Goal: Information Seeking & Learning: Learn about a topic

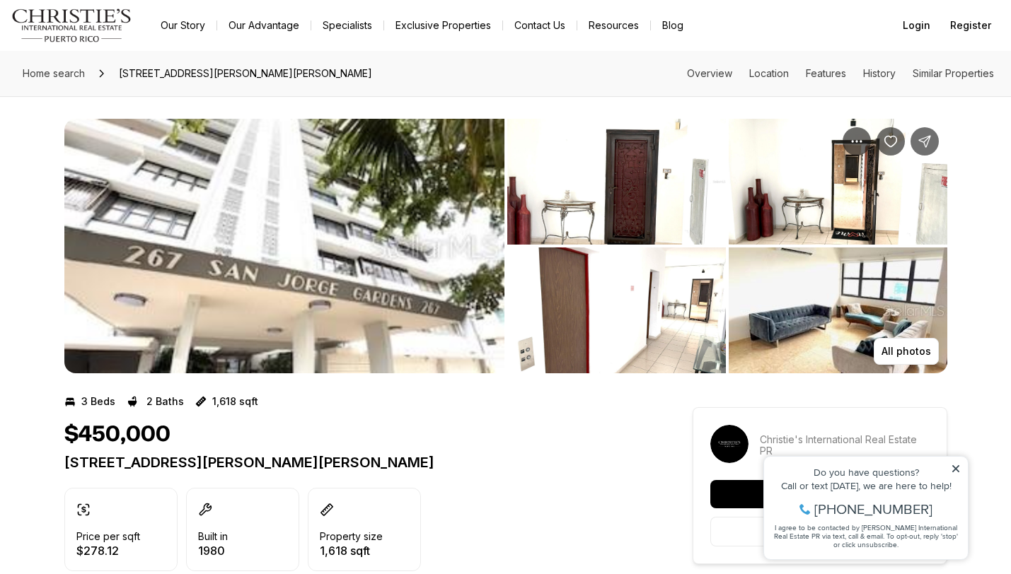
click at [401, 209] on img "View image gallery" at bounding box center [284, 246] width 440 height 255
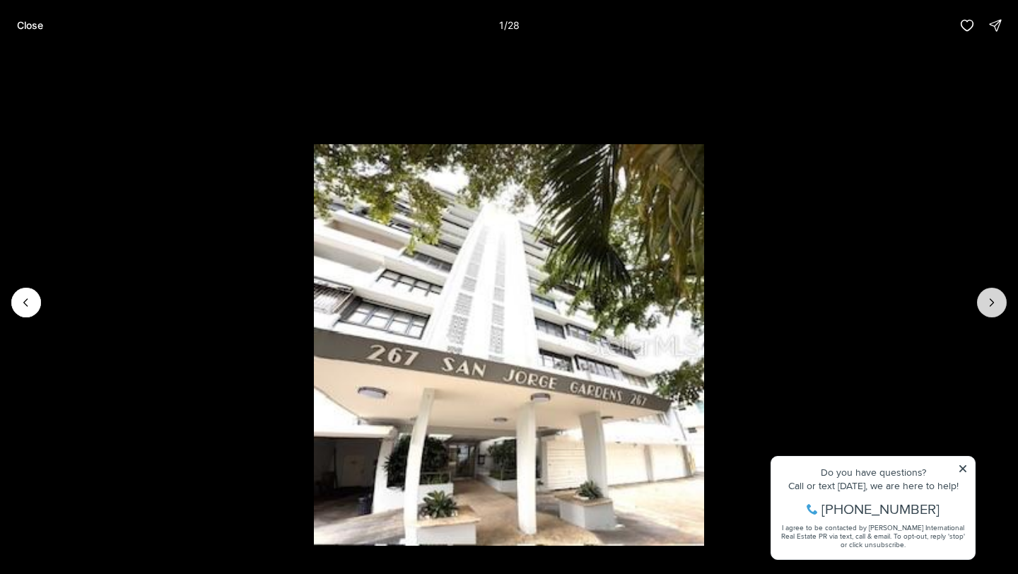
click at [982, 304] on button "Next slide" at bounding box center [992, 303] width 30 height 30
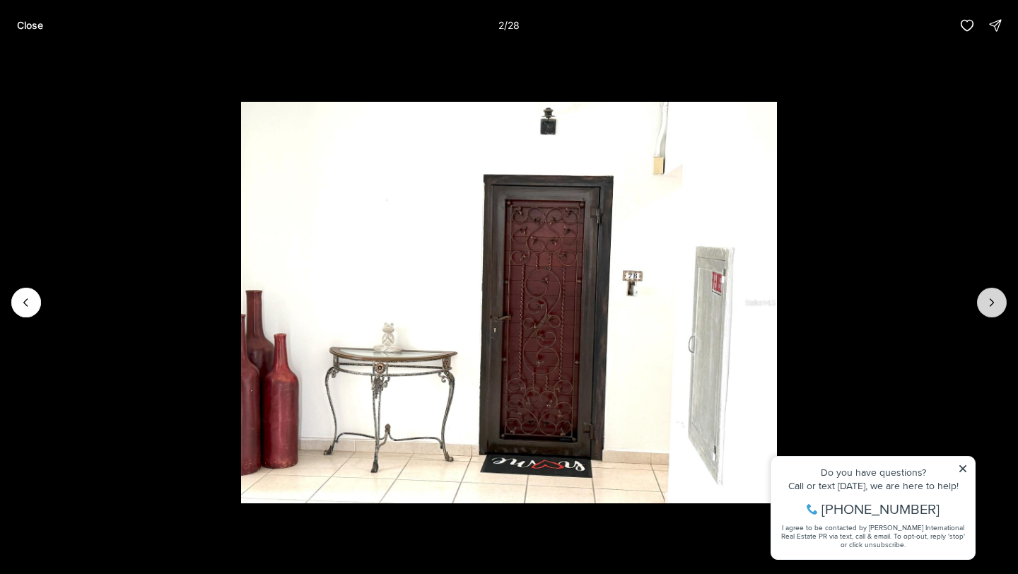
click at [991, 303] on icon "Next slide" at bounding box center [992, 303] width 14 height 14
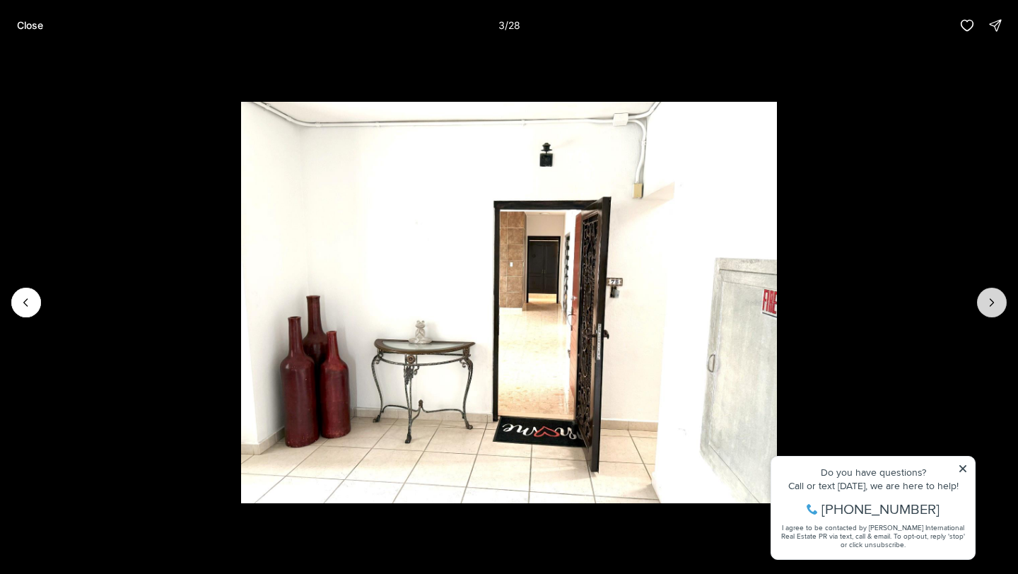
click at [991, 303] on icon "Next slide" at bounding box center [992, 303] width 14 height 14
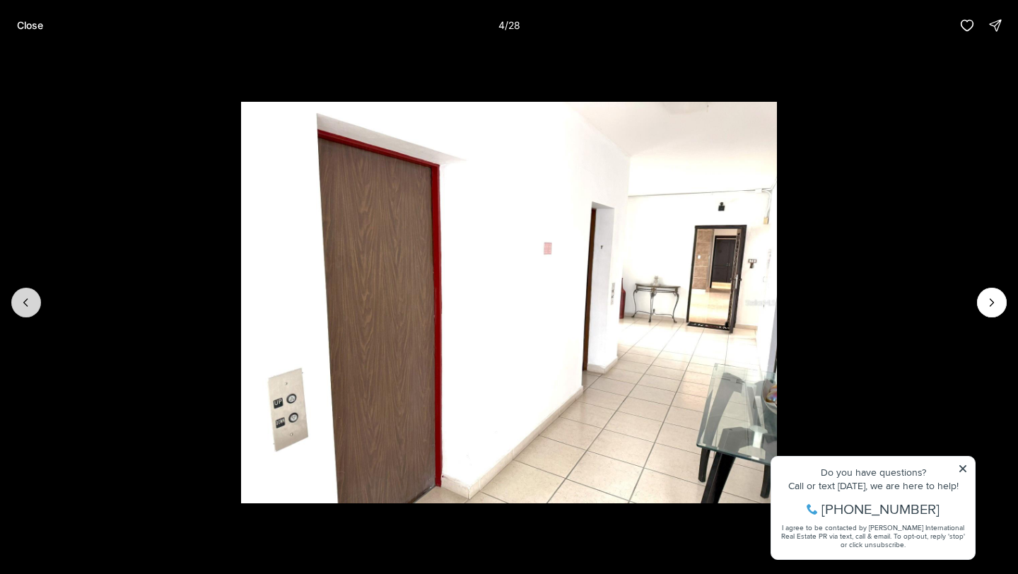
click at [29, 305] on icon "Previous slide" at bounding box center [26, 303] width 14 height 14
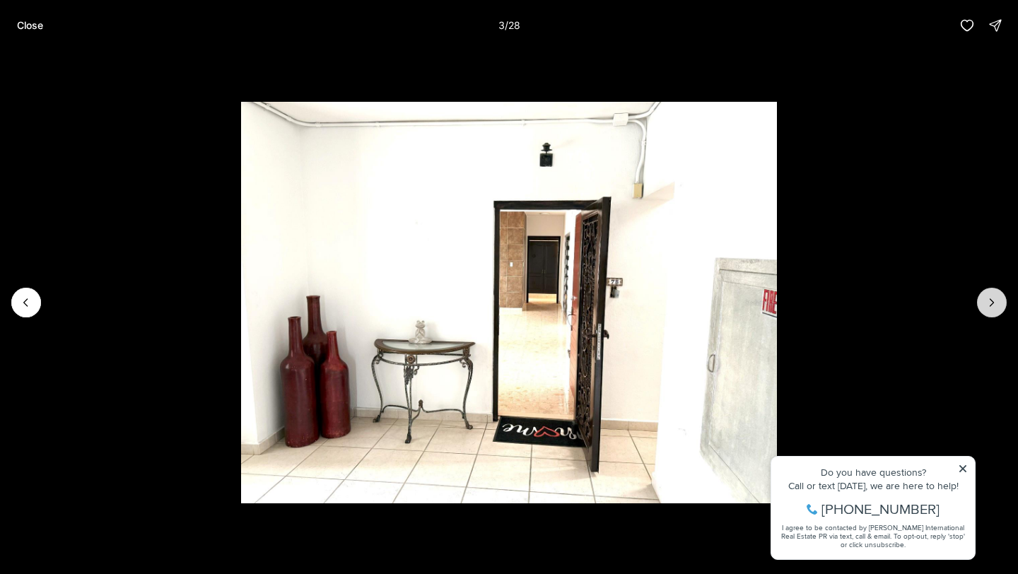
click at [991, 293] on button "Next slide" at bounding box center [992, 303] width 30 height 30
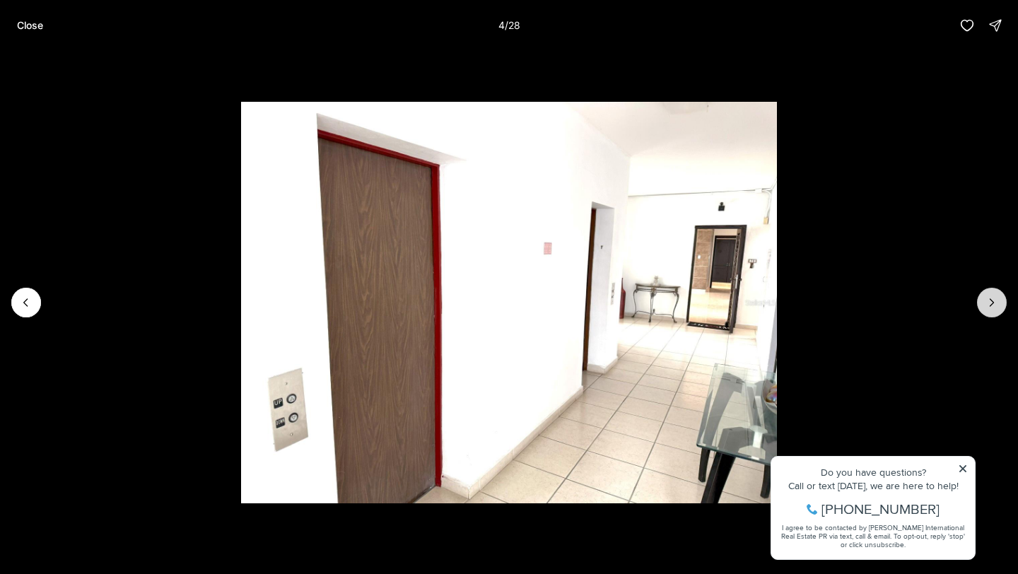
click at [991, 293] on button "Next slide" at bounding box center [992, 303] width 30 height 30
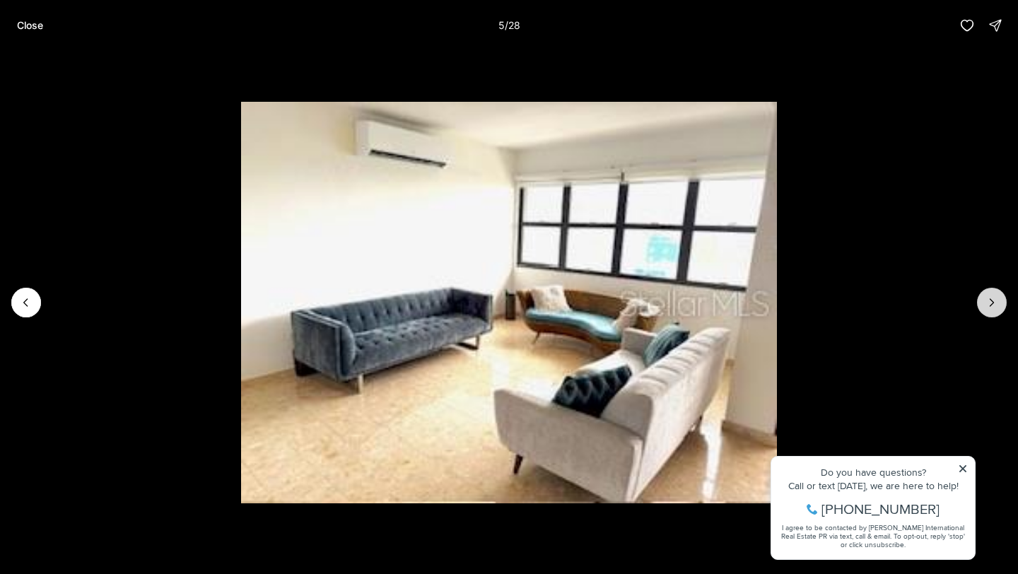
click at [991, 293] on button "Next slide" at bounding box center [992, 303] width 30 height 30
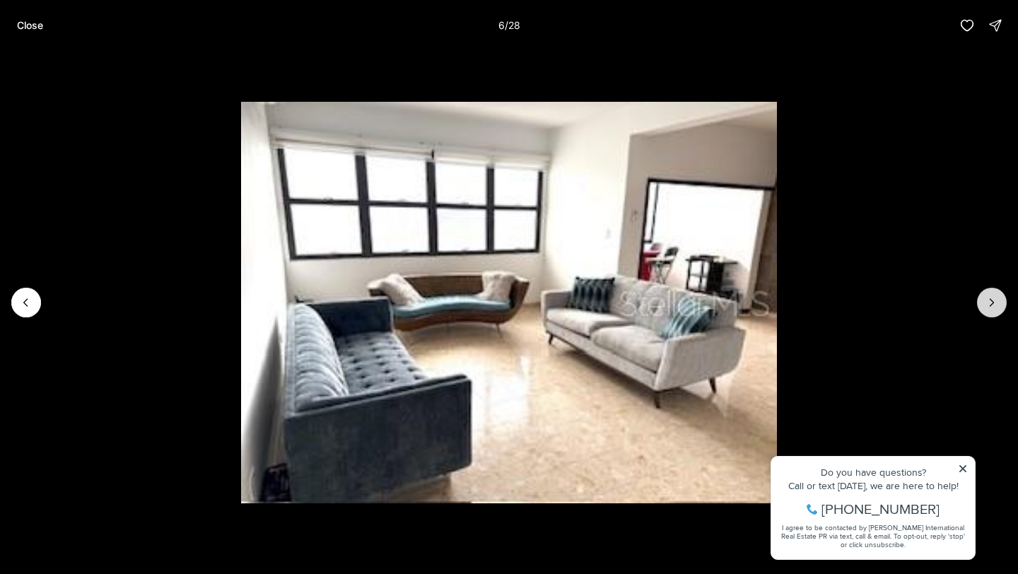
click at [991, 293] on button "Next slide" at bounding box center [992, 303] width 30 height 30
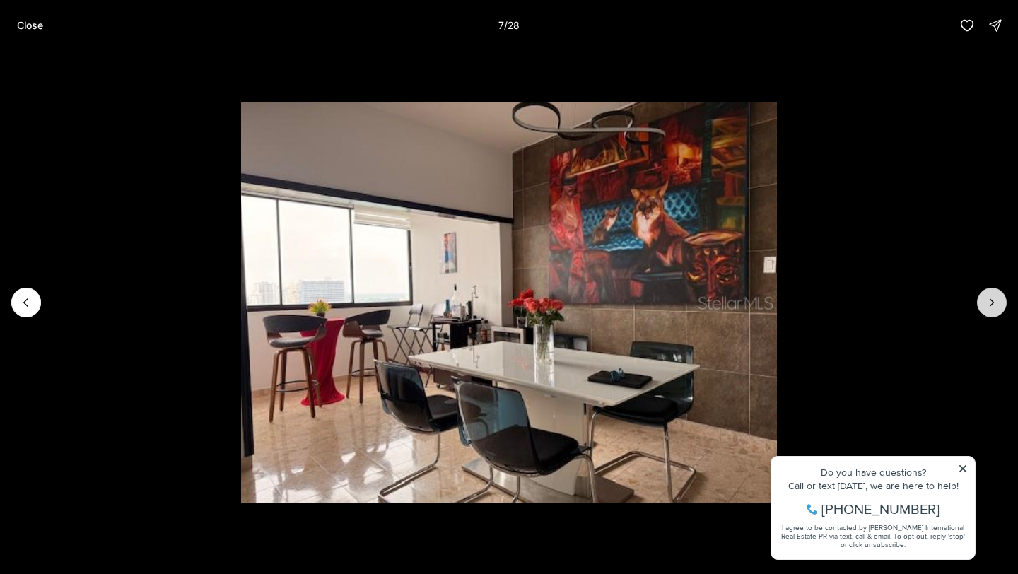
click at [991, 293] on button "Next slide" at bounding box center [992, 303] width 30 height 30
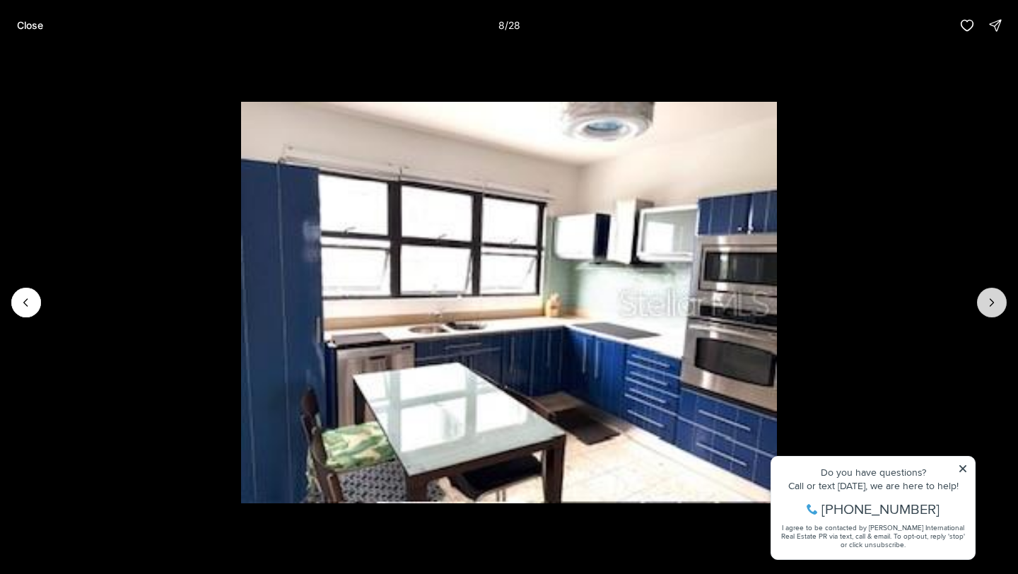
click at [993, 294] on button "Next slide" at bounding box center [992, 303] width 30 height 30
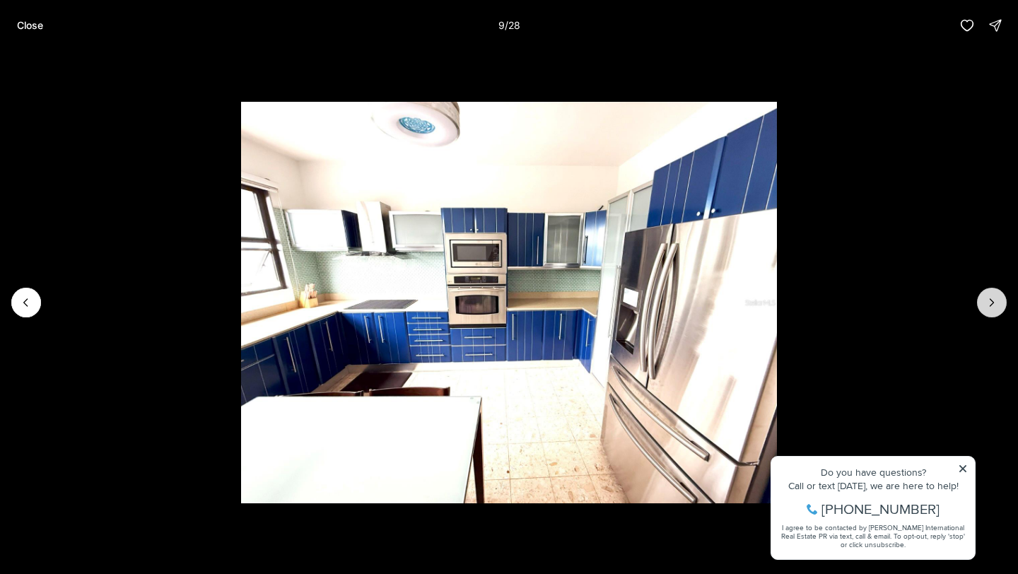
click at [993, 294] on button "Next slide" at bounding box center [992, 303] width 30 height 30
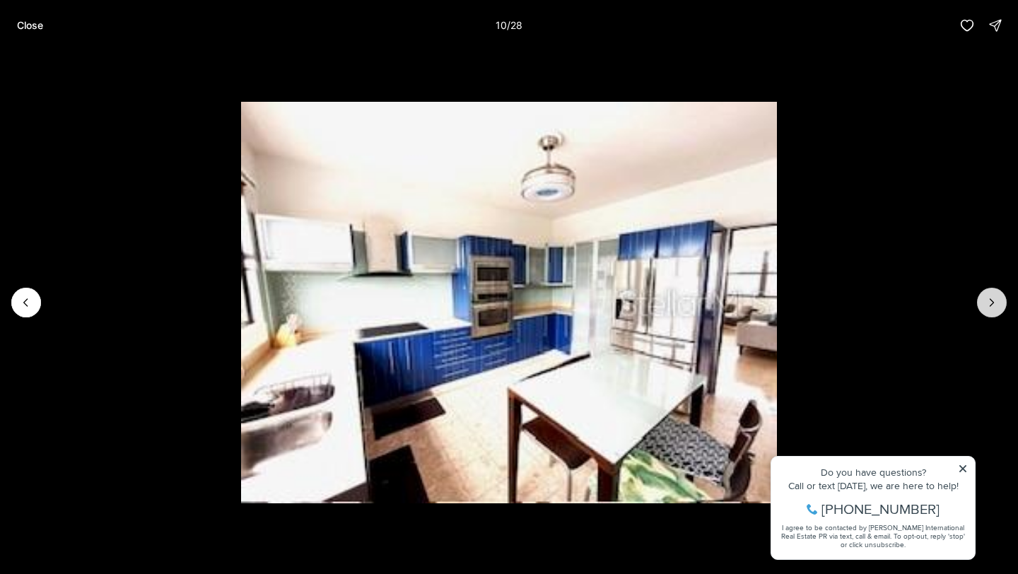
click at [993, 294] on button "Next slide" at bounding box center [992, 303] width 30 height 30
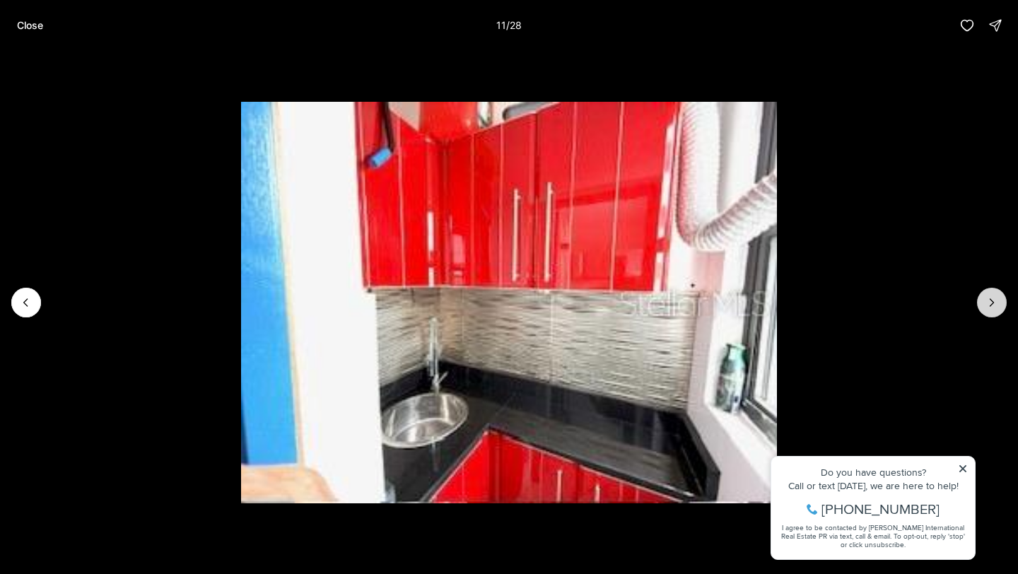
click at [993, 294] on button "Next slide" at bounding box center [992, 303] width 30 height 30
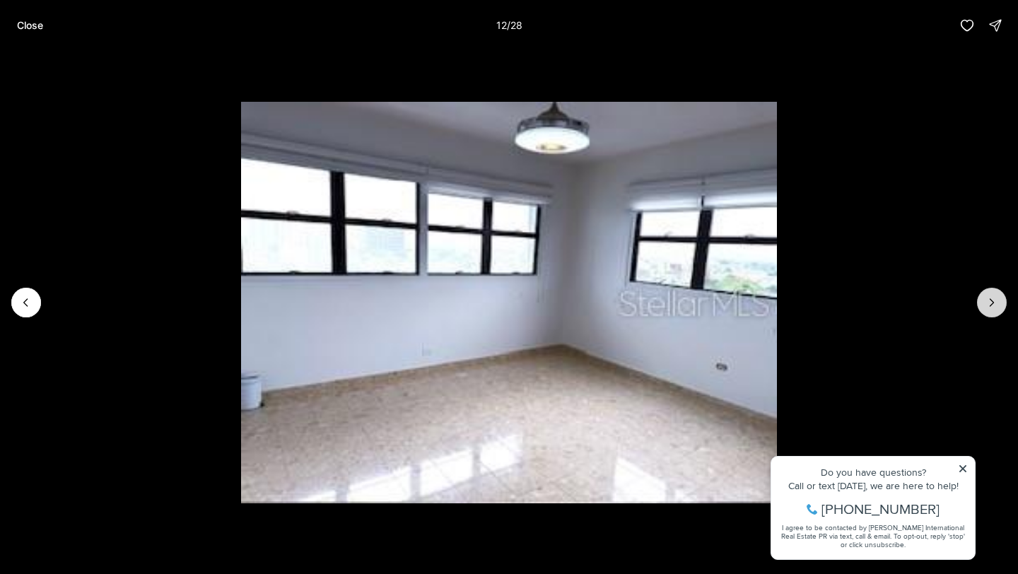
click at [993, 294] on button "Next slide" at bounding box center [992, 303] width 30 height 30
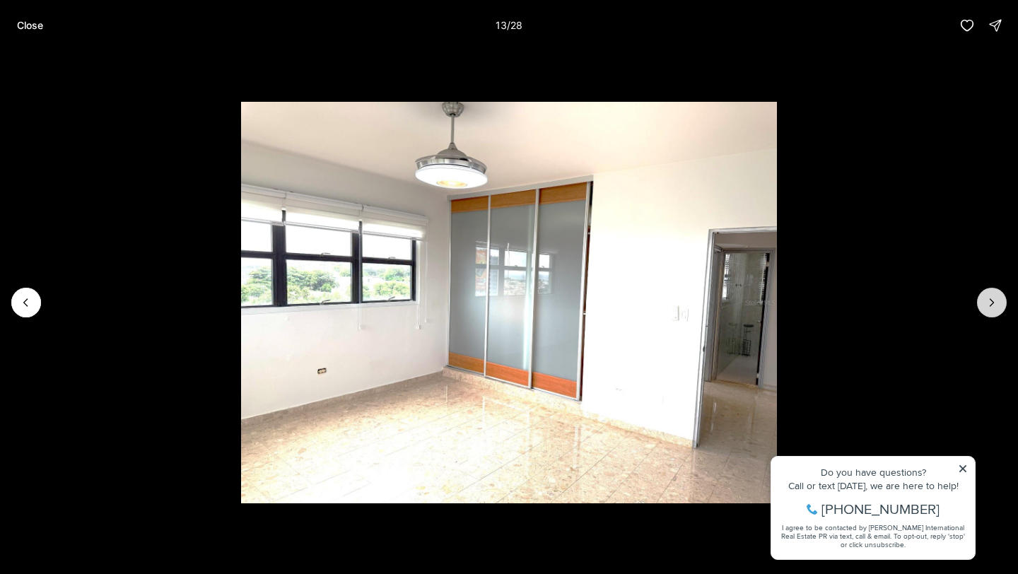
click at [993, 294] on button "Next slide" at bounding box center [992, 303] width 30 height 30
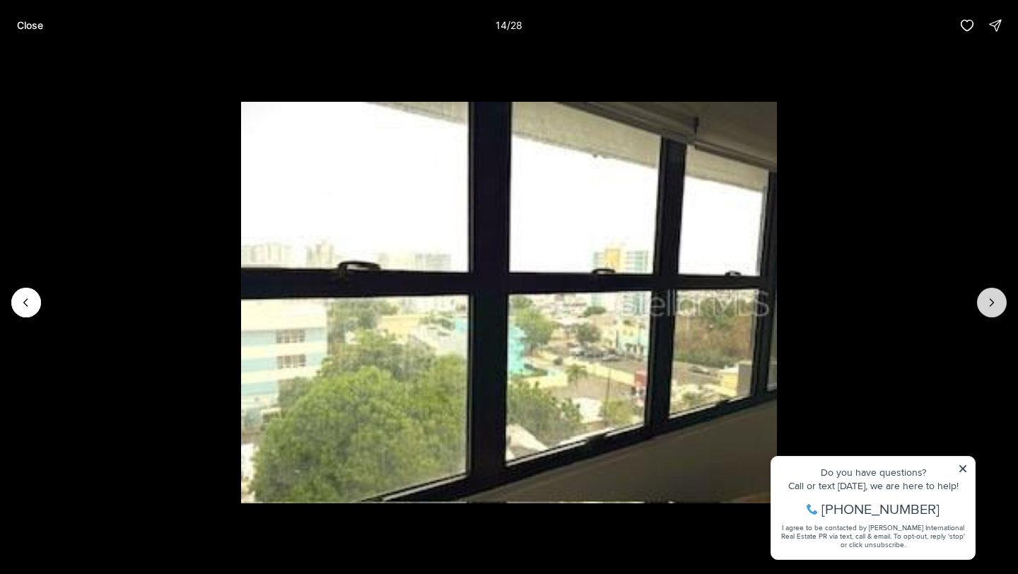
click at [993, 294] on button "Next slide" at bounding box center [992, 303] width 30 height 30
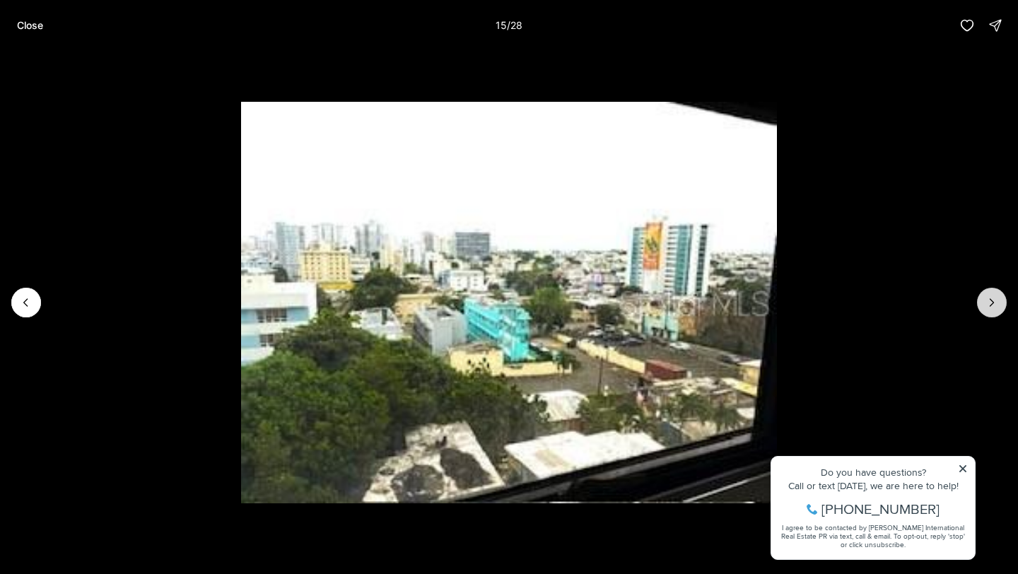
click at [993, 294] on button "Next slide" at bounding box center [992, 303] width 30 height 30
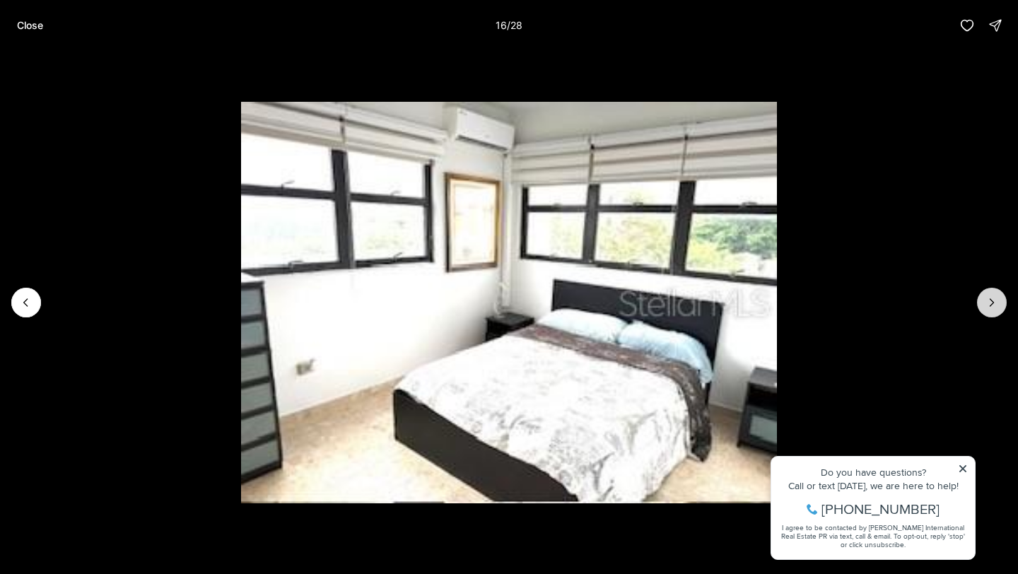
click at [993, 294] on button "Next slide" at bounding box center [992, 303] width 30 height 30
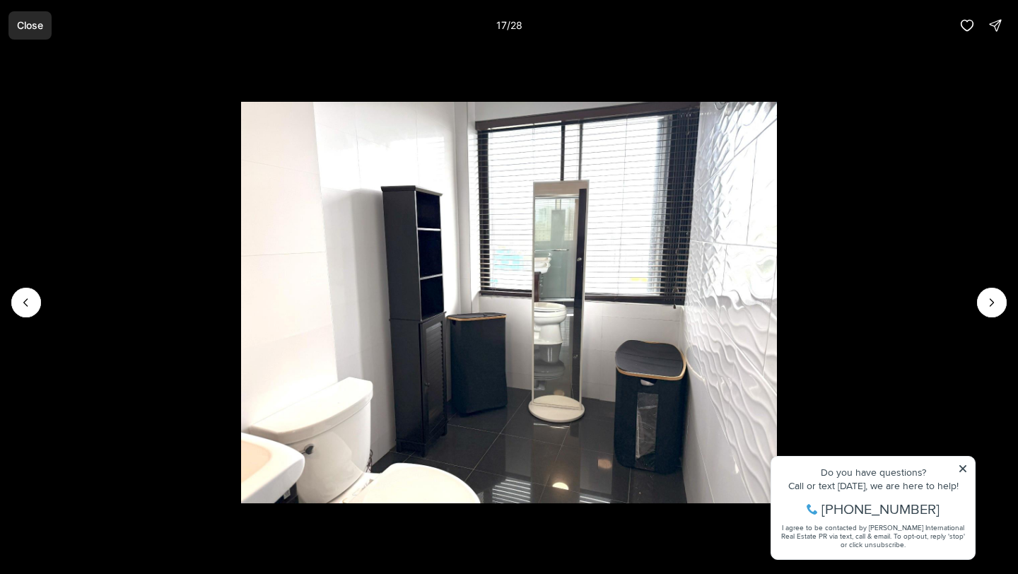
click at [25, 16] on button "Close" at bounding box center [29, 25] width 43 height 28
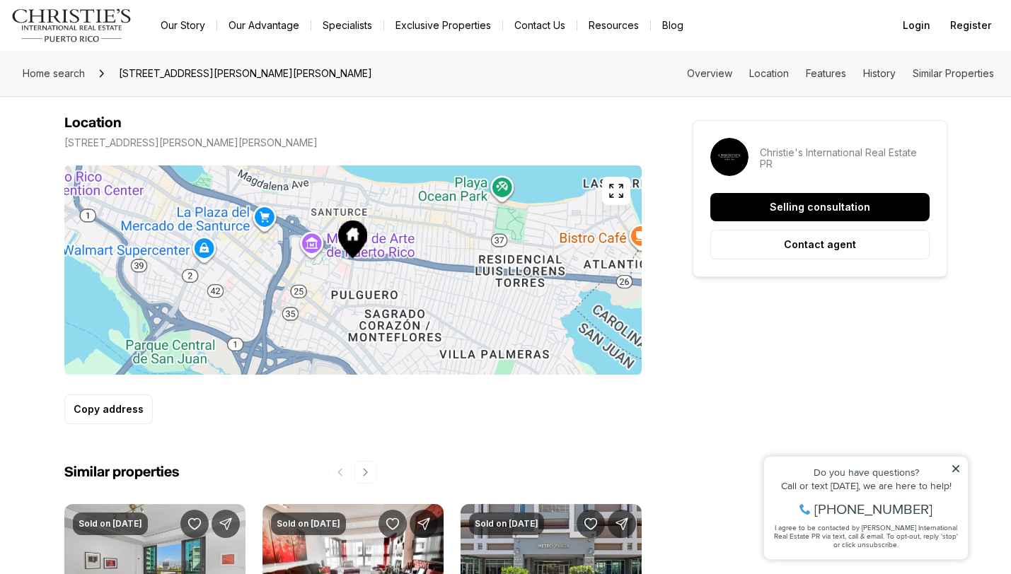
scroll to position [798, 0]
